Goal: Information Seeking & Learning: Learn about a topic

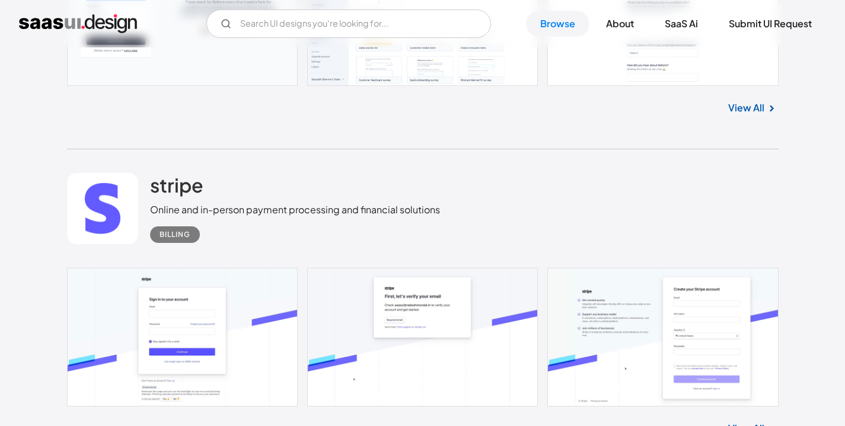
scroll to position [842, 0]
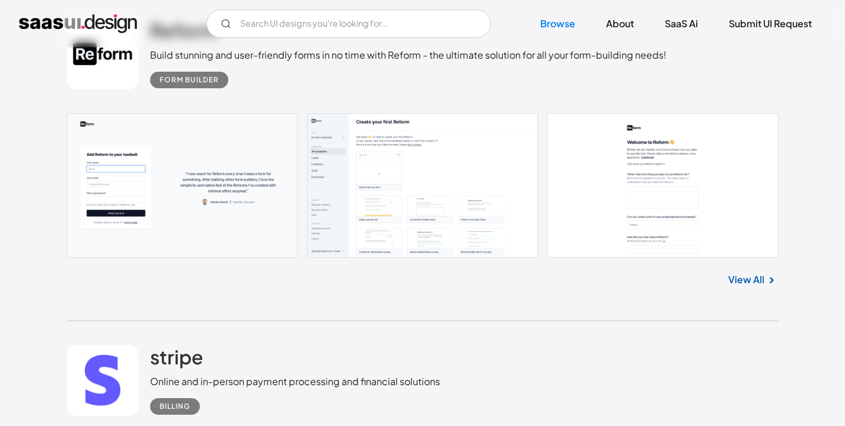
scroll to position [0, 0]
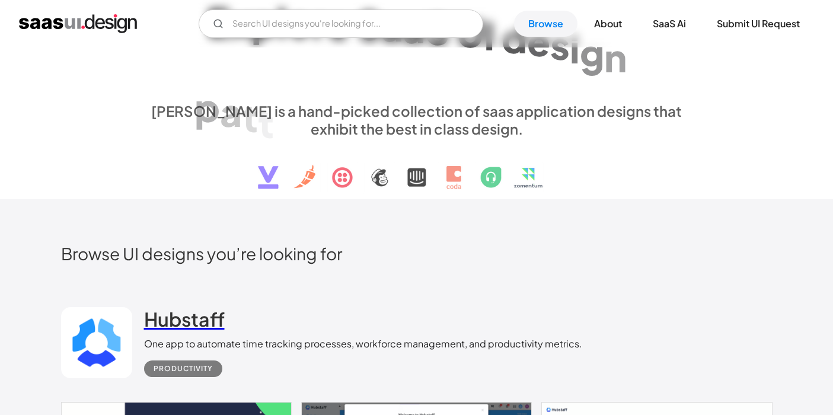
scroll to position [74, 0]
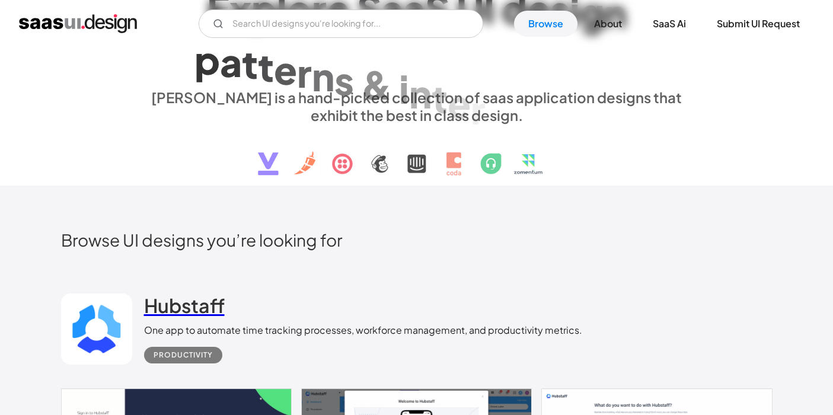
click at [182, 301] on h2 "Hubstaff" at bounding box center [184, 306] width 81 height 24
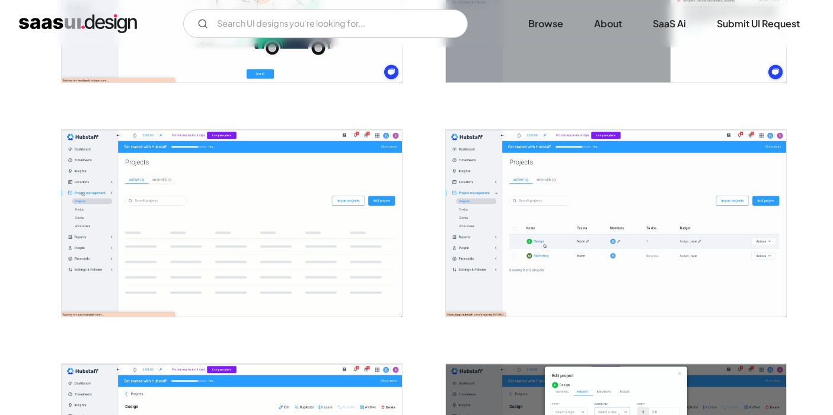
scroll to position [2490, 0]
